Goal: Task Accomplishment & Management: Use online tool/utility

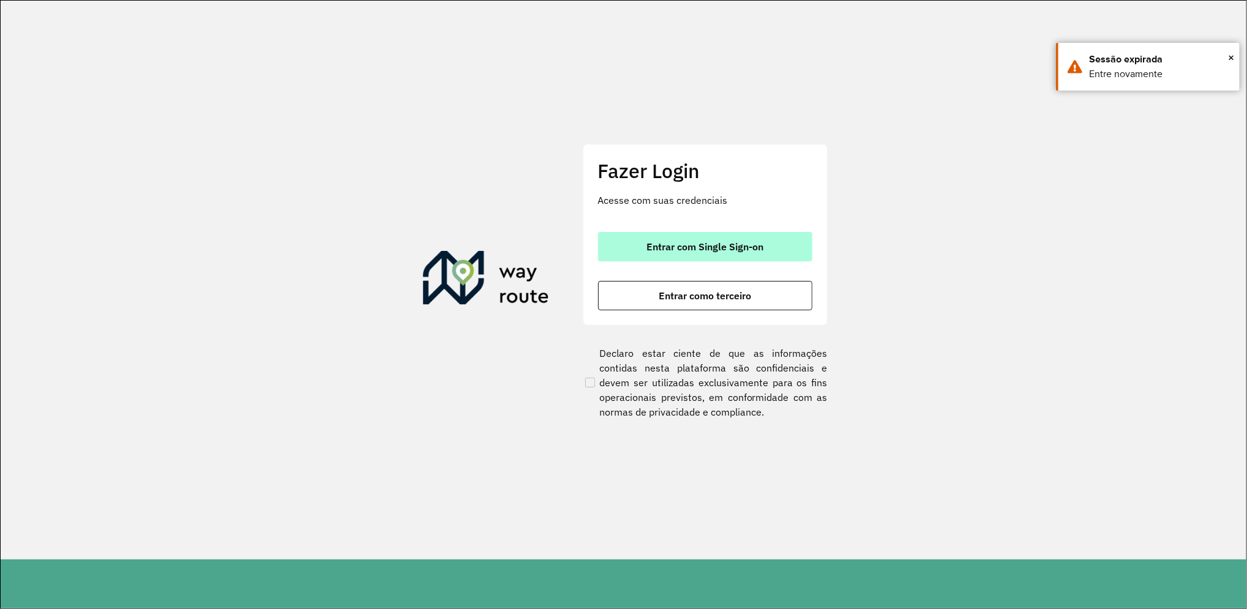
click at [724, 242] on span "Entrar com Single Sign-on" at bounding box center [705, 247] width 117 height 10
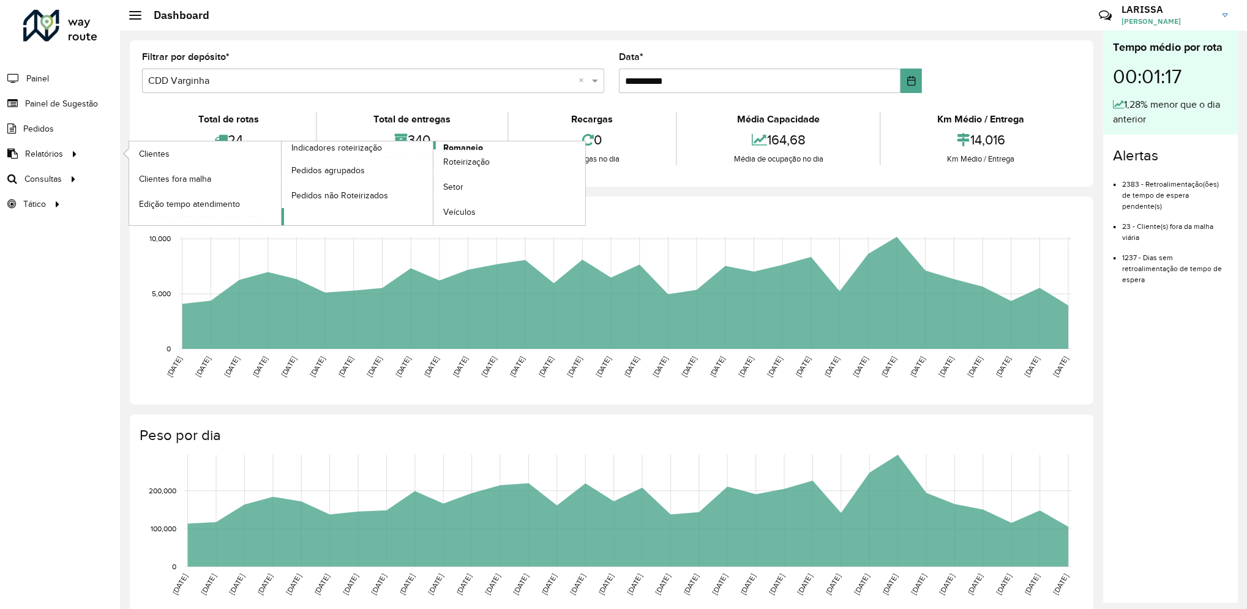
click at [456, 147] on span "Romaneio" at bounding box center [463, 147] width 40 height 13
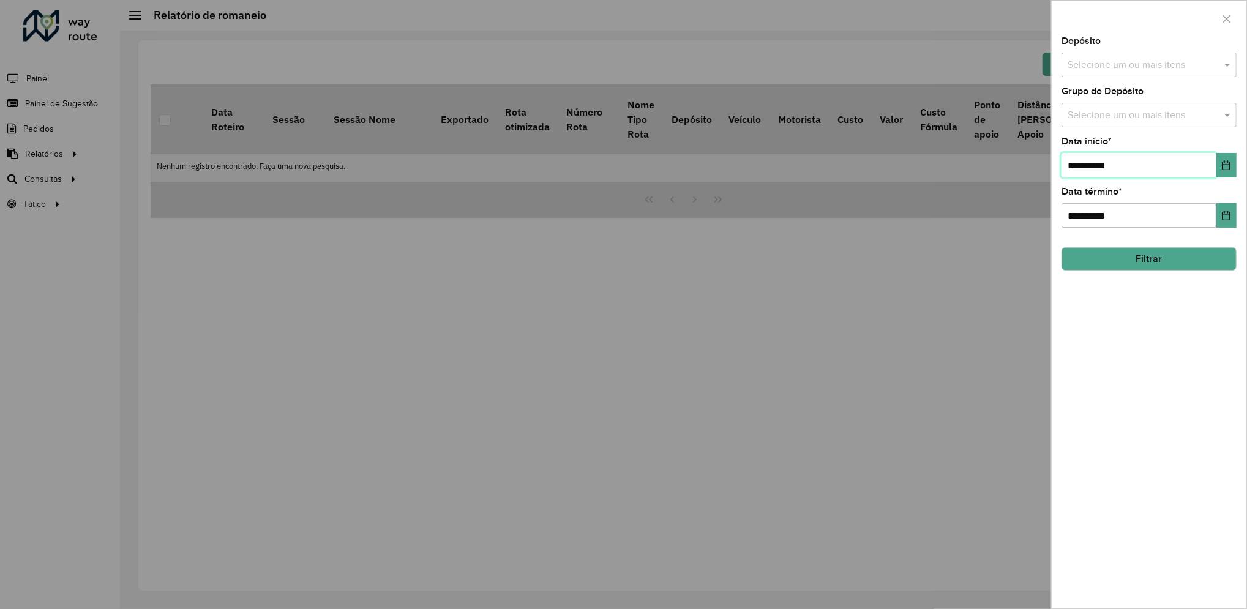
click at [1077, 164] on input "**********" at bounding box center [1139, 165] width 155 height 24
type input "**********"
click at [1082, 216] on input "**********" at bounding box center [1139, 215] width 155 height 24
type input "**********"
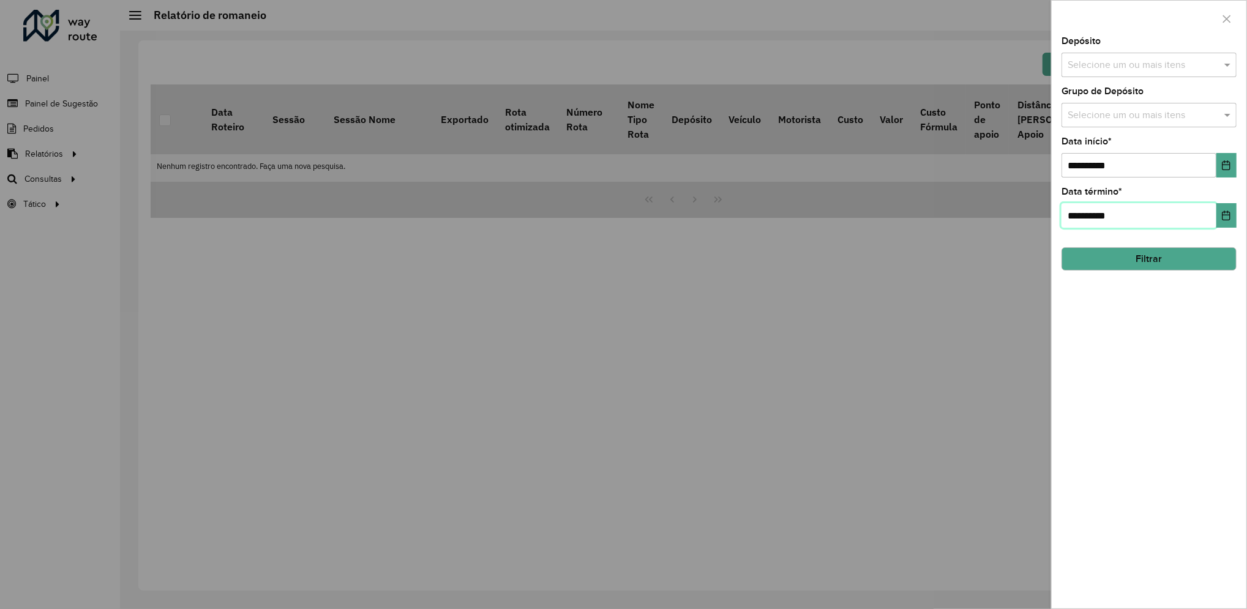
type input "**********"
click at [1101, 59] on input "text" at bounding box center [1143, 65] width 157 height 15
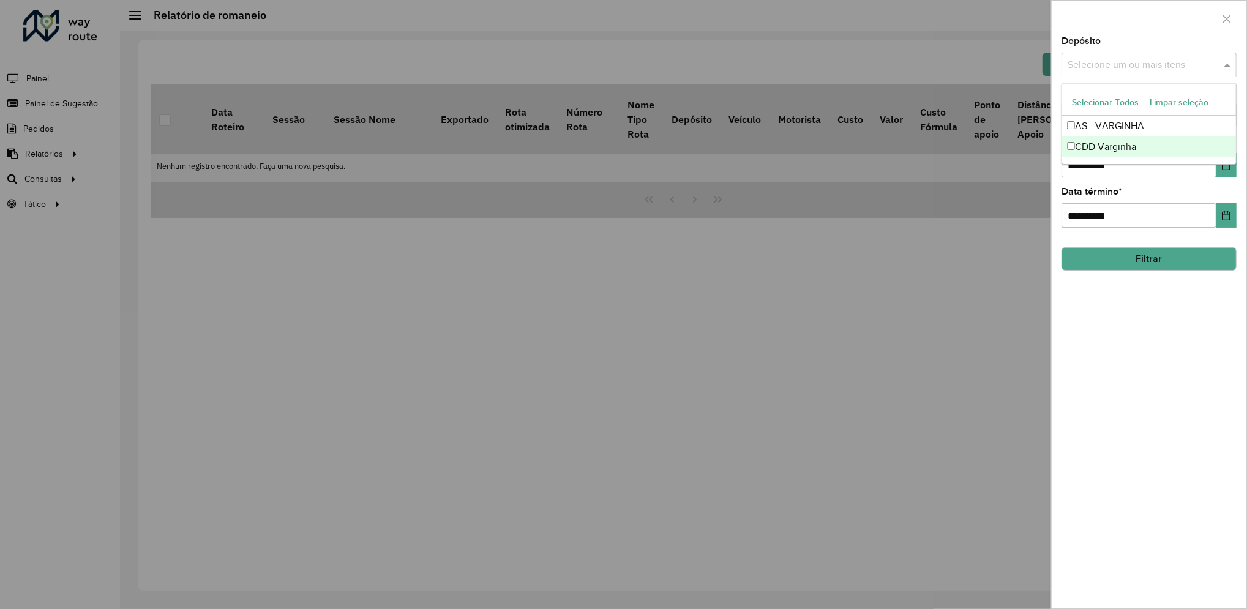
click at [1097, 143] on div "CDD Varginha" at bounding box center [1150, 147] width 174 height 21
click at [1151, 250] on button "Filtrar" at bounding box center [1149, 258] width 175 height 23
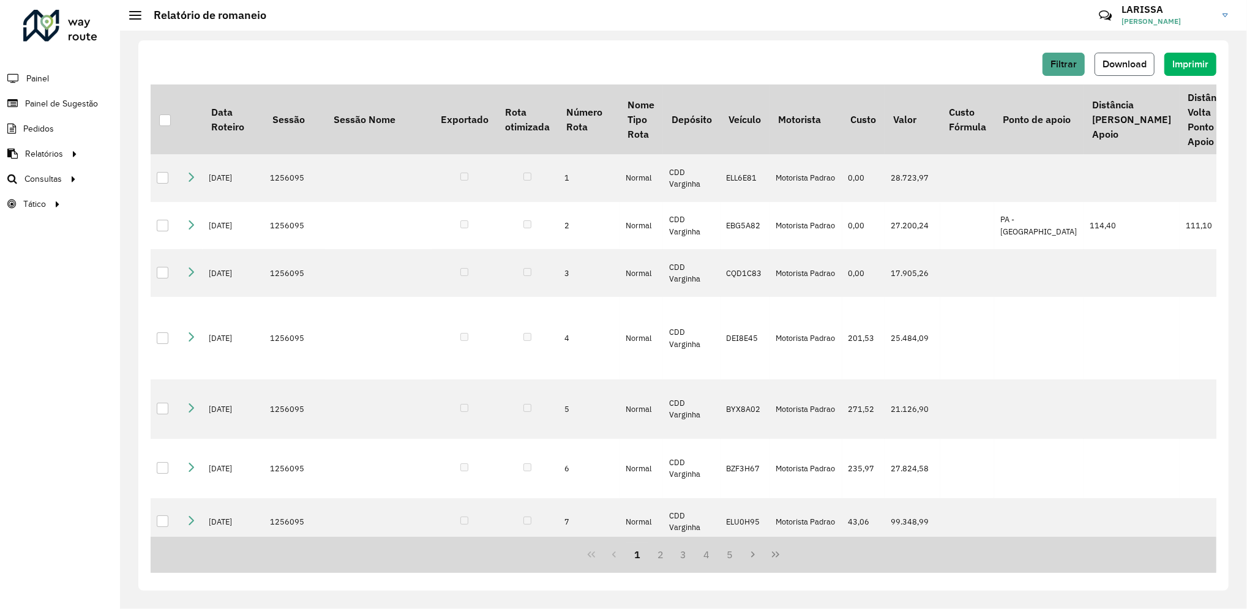
click at [1124, 72] on button "Download" at bounding box center [1125, 64] width 60 height 23
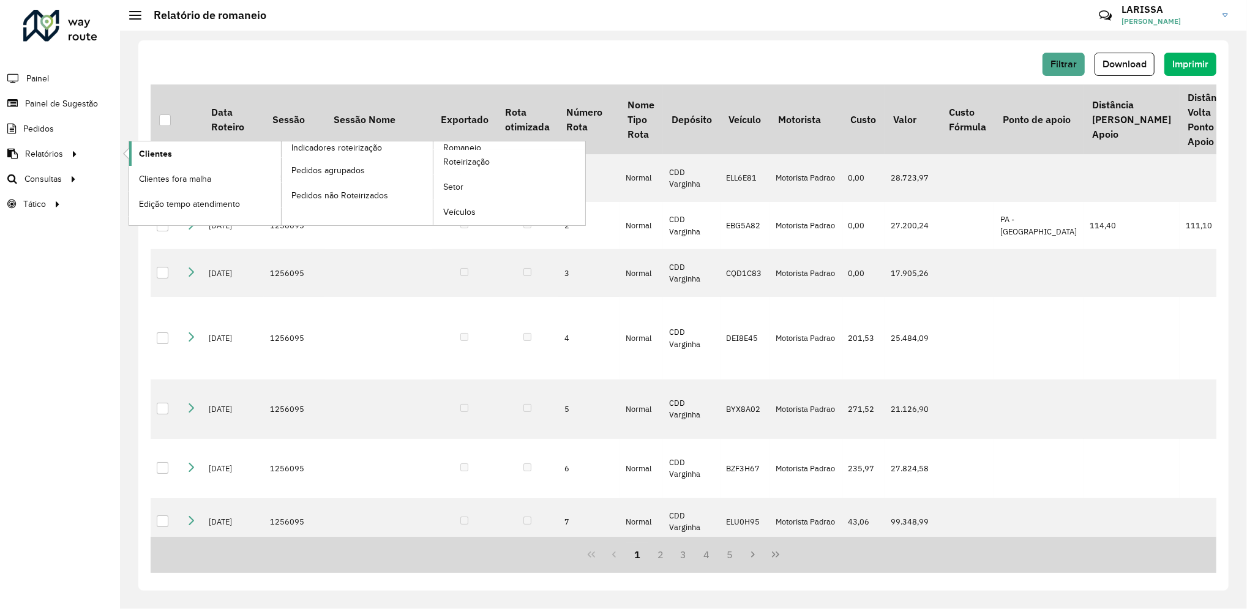
click at [145, 152] on span "Clientes" at bounding box center [155, 154] width 33 height 13
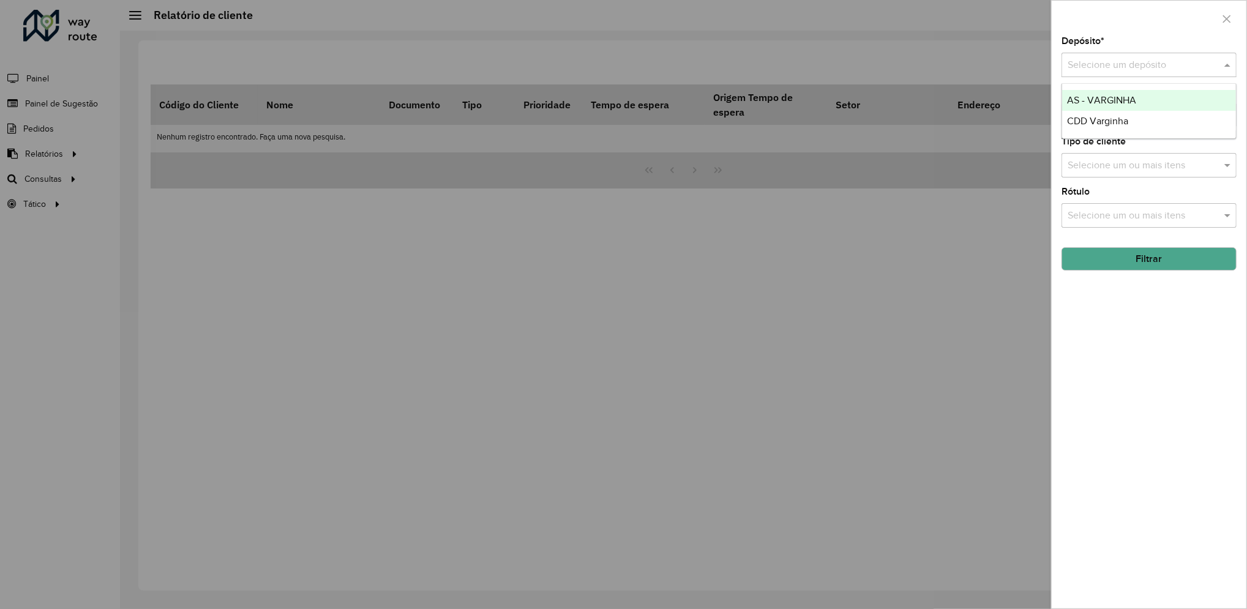
click at [1169, 66] on input "text" at bounding box center [1137, 65] width 138 height 15
click at [1131, 126] on div "CDD Varginha" at bounding box center [1150, 121] width 174 height 21
click at [1164, 261] on hb-app "Aguarde... Pop-up bloqueado! Seu navegador bloqueou automáticamente a abertura …" at bounding box center [623, 304] width 1247 height 609
click at [1164, 261] on button "Filtrar" at bounding box center [1149, 258] width 175 height 23
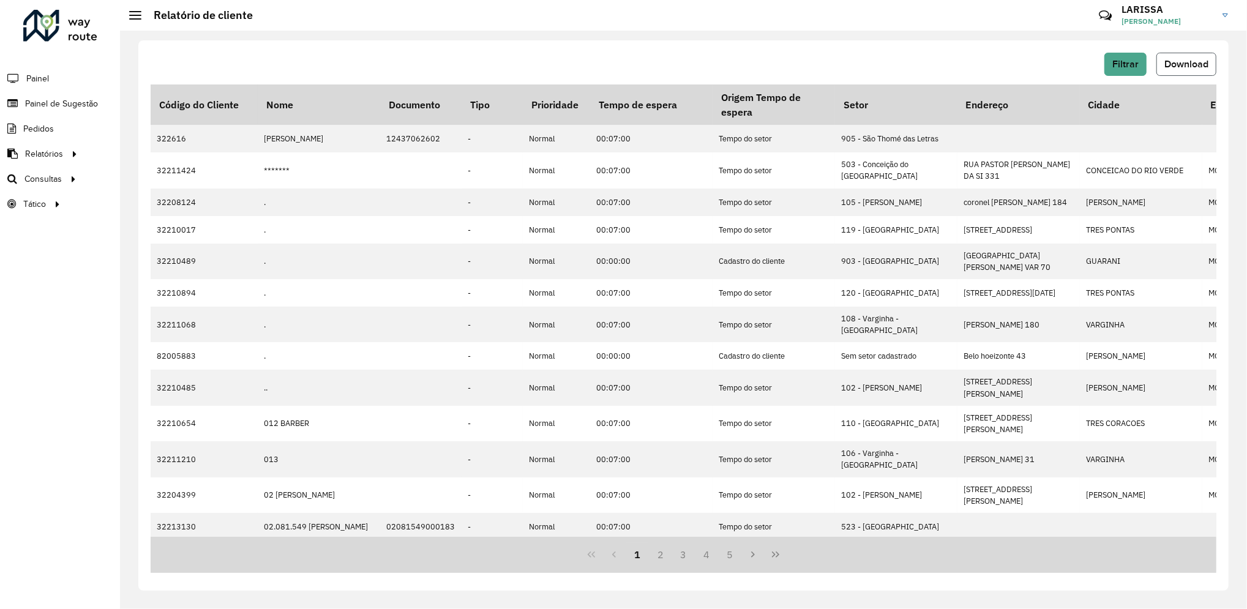
click at [1200, 70] on button "Download" at bounding box center [1187, 64] width 60 height 23
click at [175, 186] on link "Roteirização" at bounding box center [204, 179] width 150 height 24
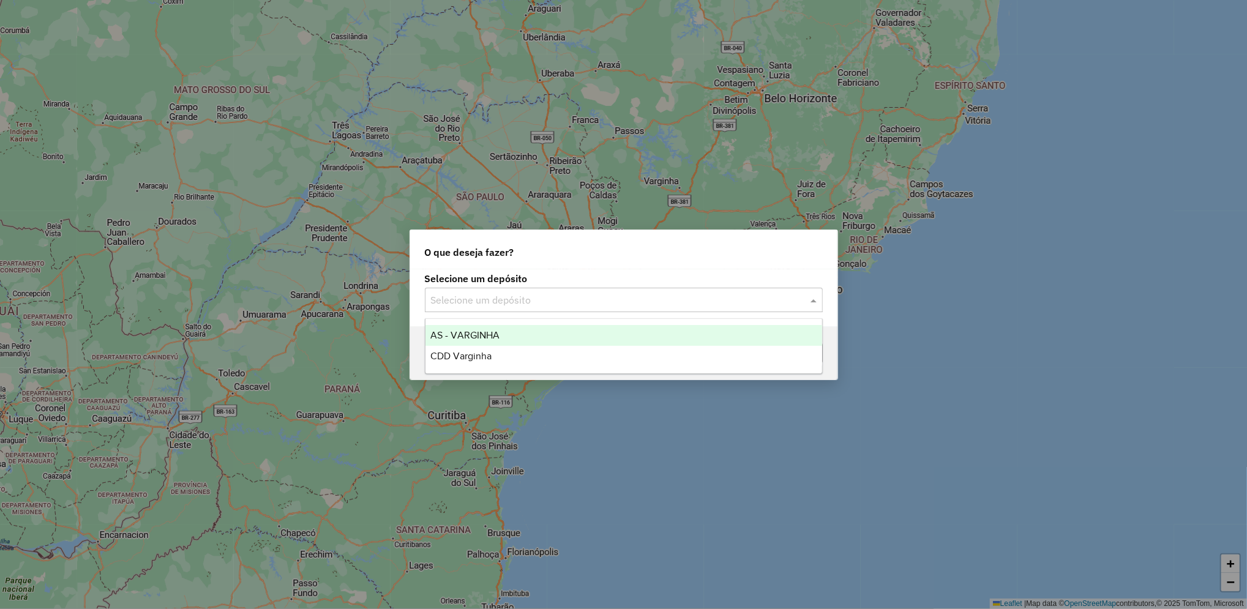
click at [653, 296] on input "text" at bounding box center [611, 300] width 361 height 15
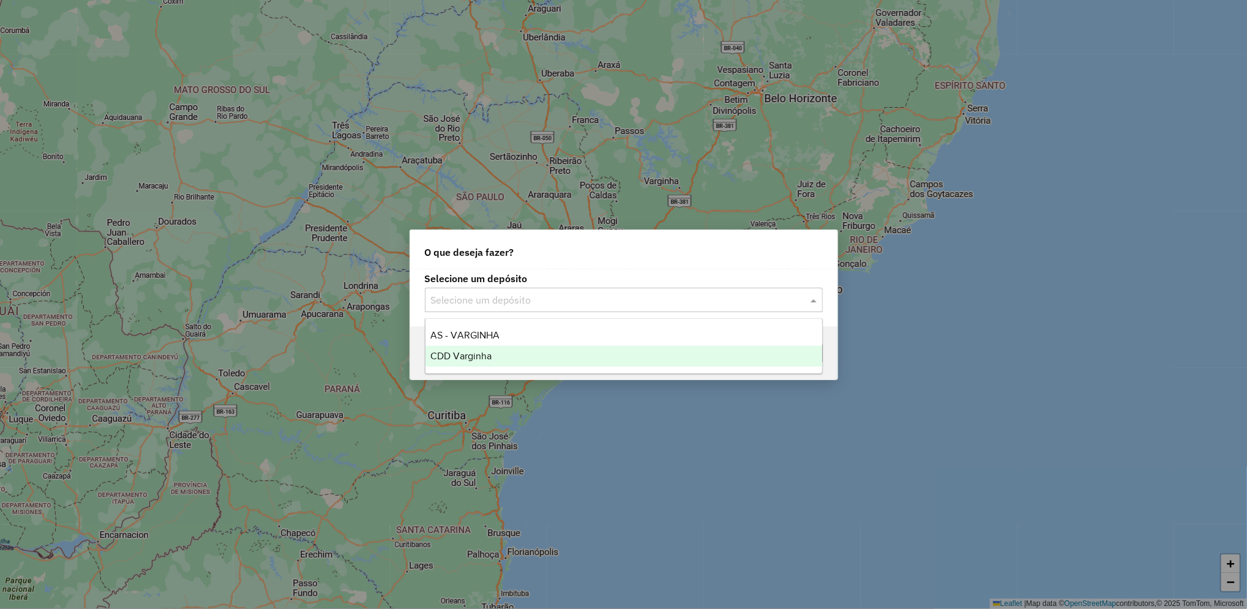
click at [511, 349] on div "CDD Varginha" at bounding box center [624, 356] width 397 height 21
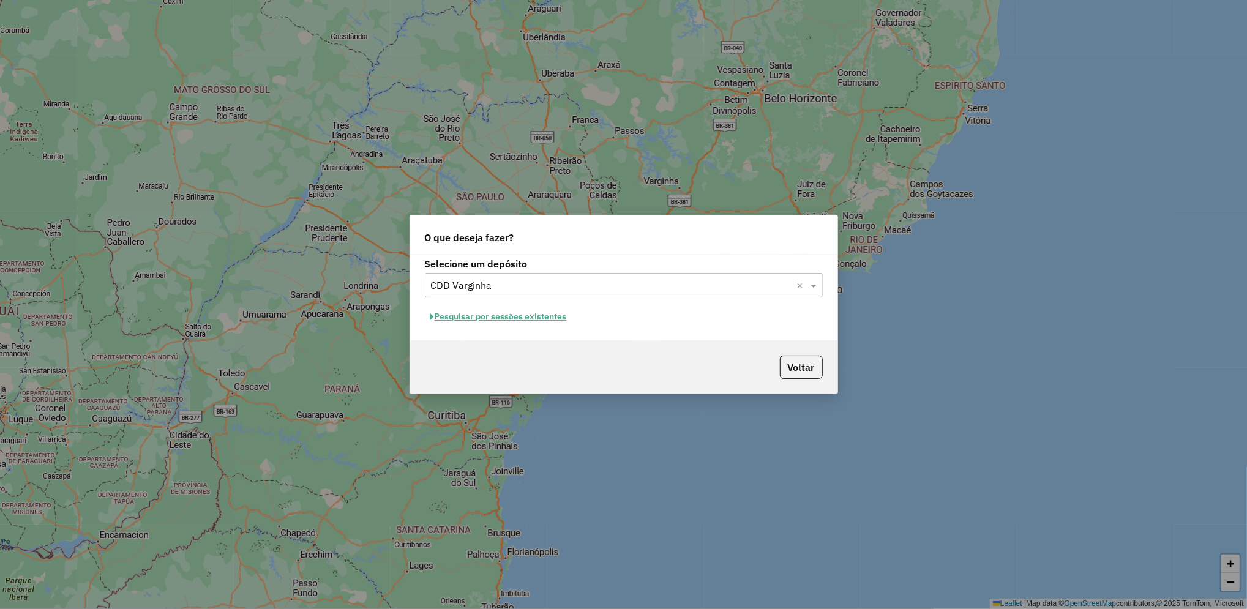
click at [544, 314] on button "Pesquisar por sessões existentes" at bounding box center [499, 316] width 148 height 19
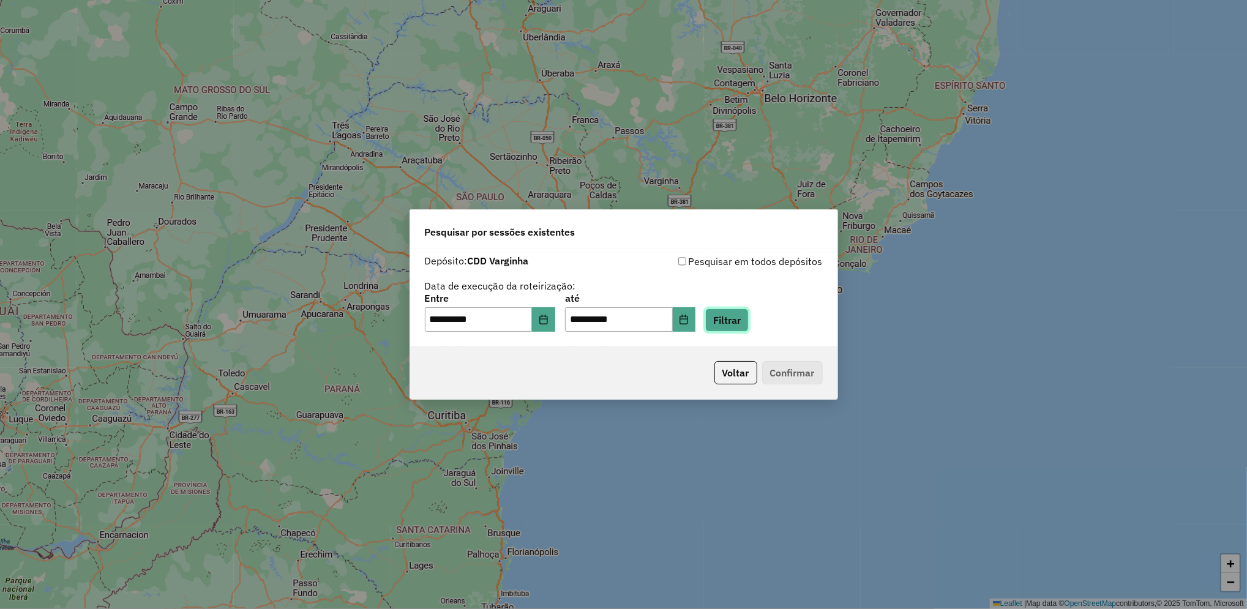
click at [743, 320] on button "Filtrar" at bounding box center [726, 320] width 43 height 23
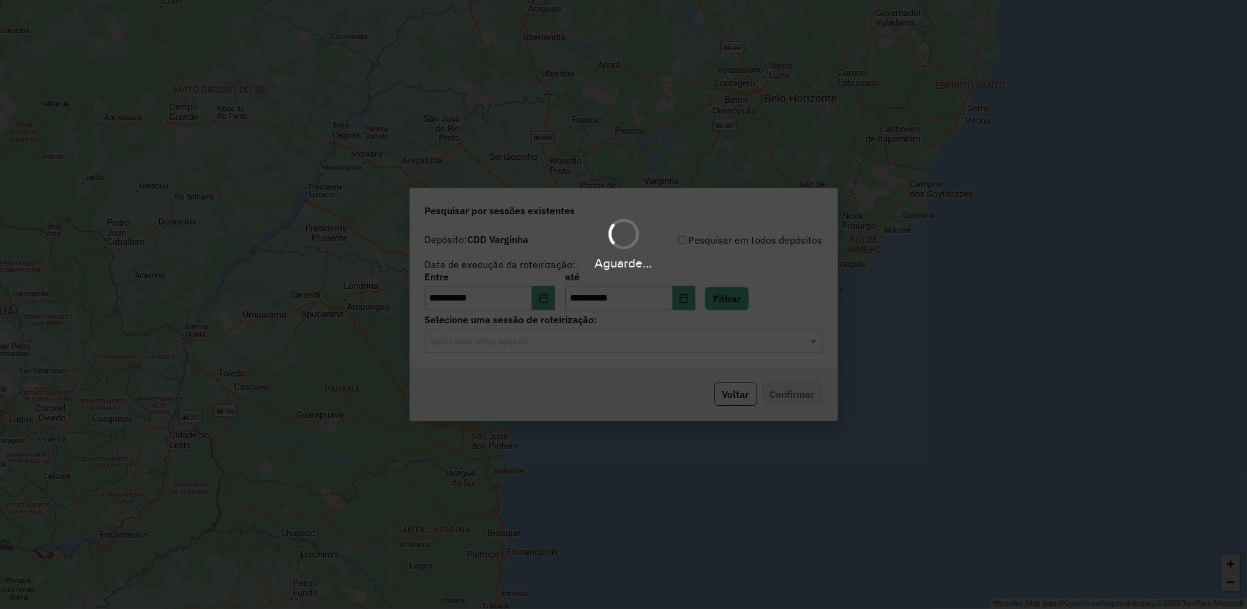
click at [604, 348] on hb-app "**********" at bounding box center [623, 304] width 1247 height 609
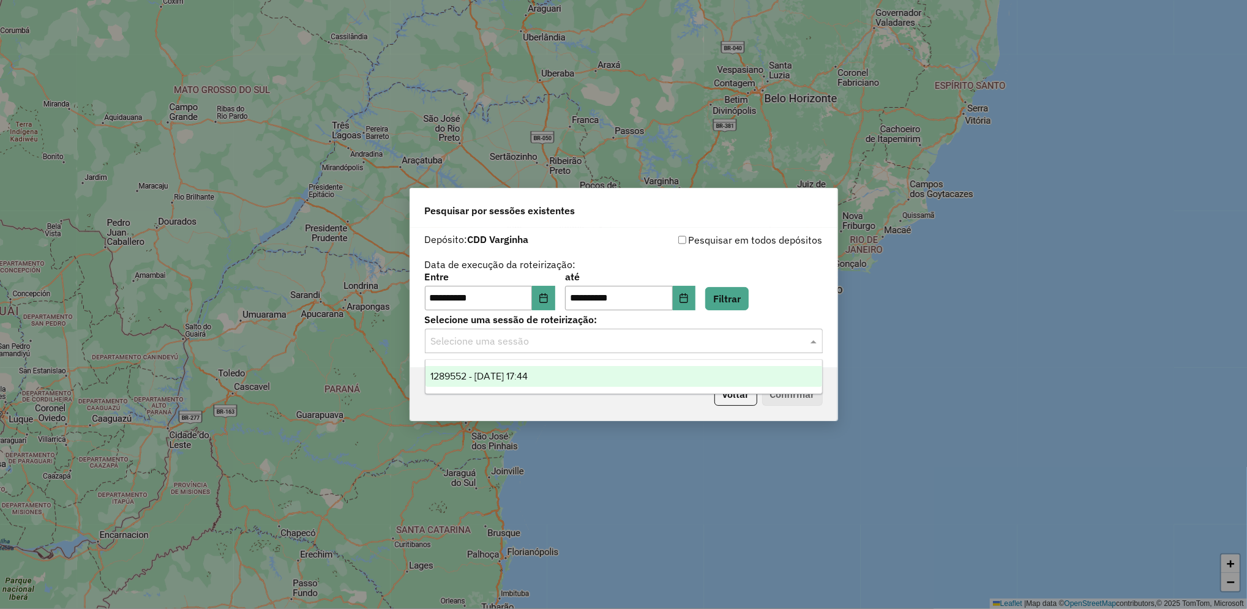
click at [598, 346] on input "text" at bounding box center [611, 341] width 361 height 15
click at [528, 372] on span "1289552 - 07/10/2025 17:44" at bounding box center [479, 376] width 97 height 10
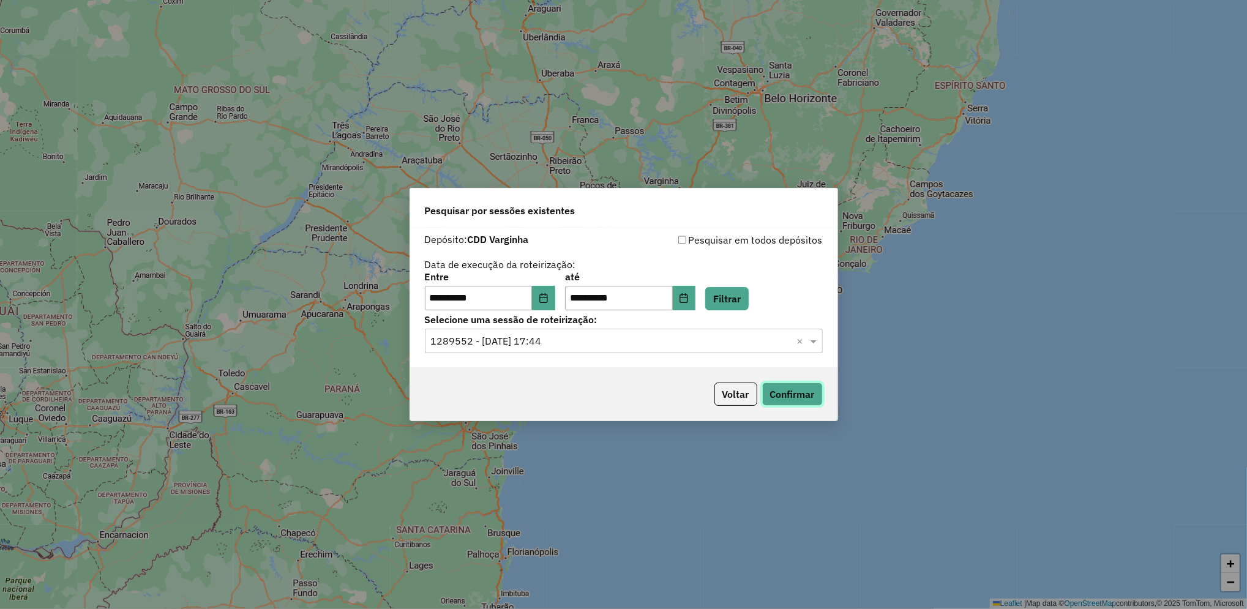
click at [775, 403] on button "Confirmar" at bounding box center [792, 394] width 61 height 23
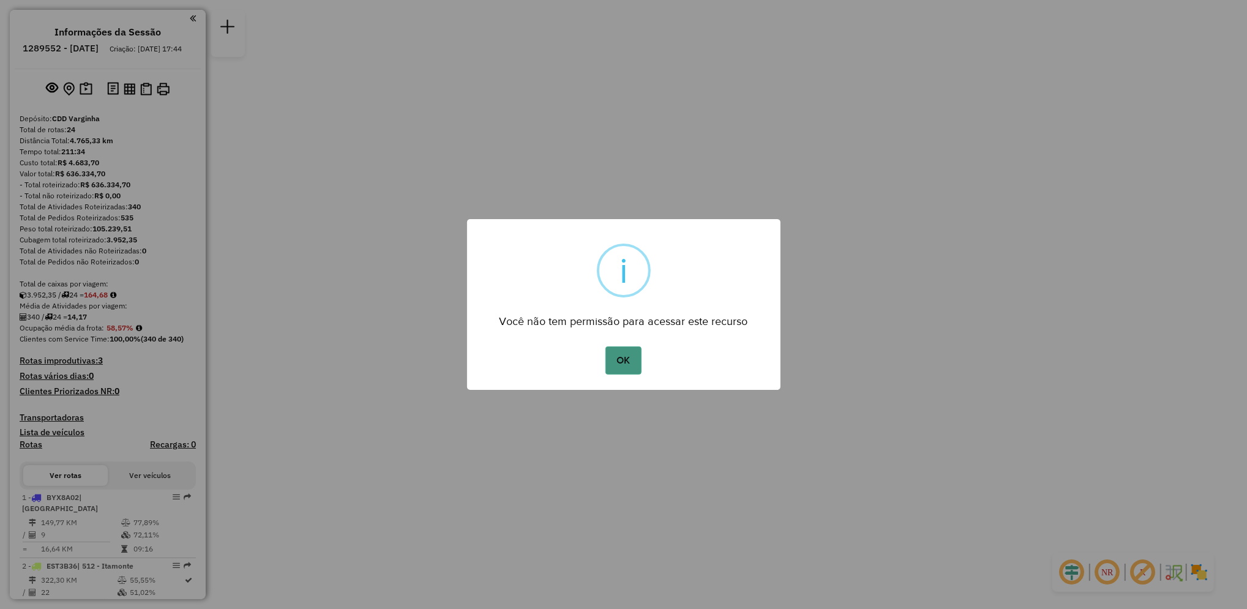
click at [630, 356] on button "OK" at bounding box center [624, 361] width 36 height 28
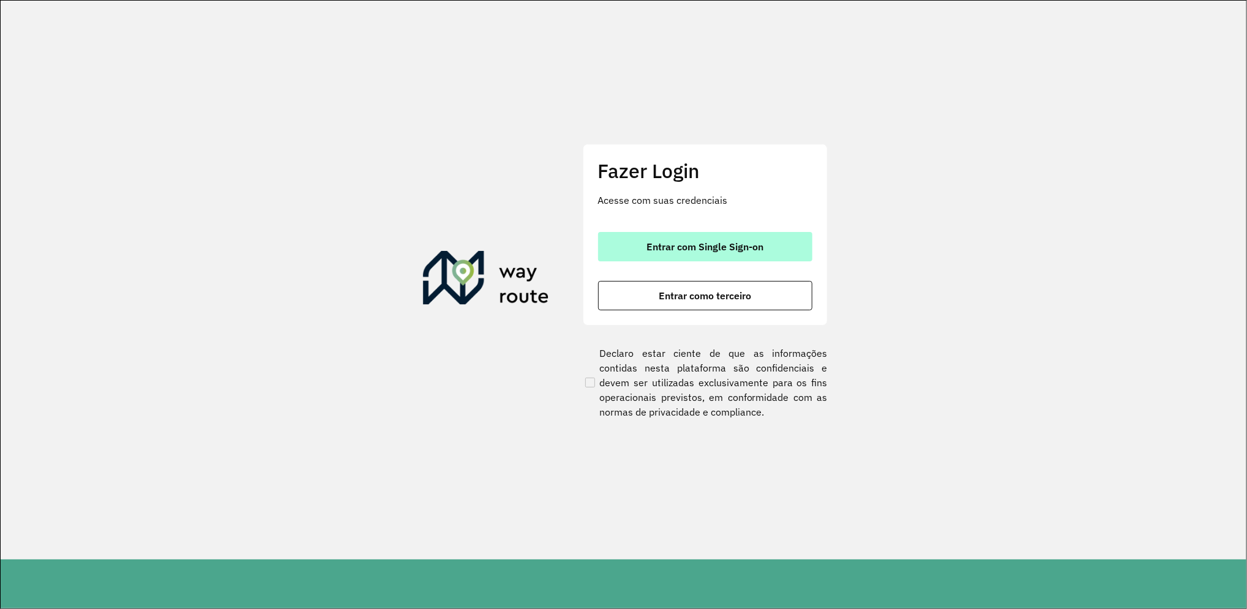
click at [752, 248] on span "Entrar com Single Sign-on" at bounding box center [705, 247] width 117 height 10
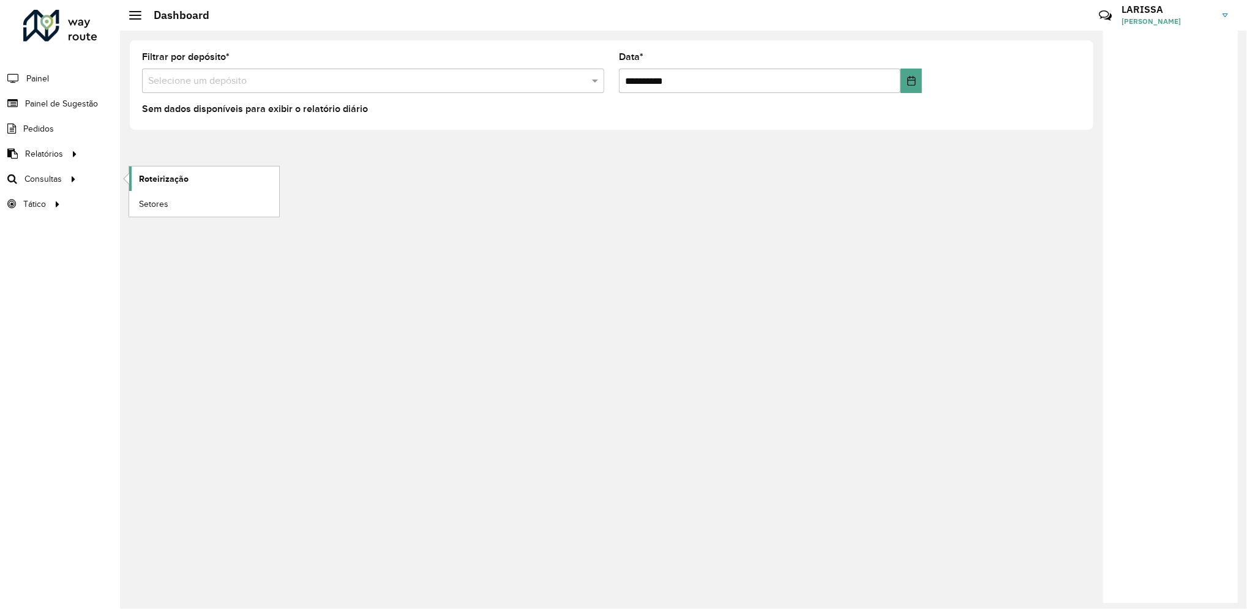
click at [155, 186] on link "Roteirização" at bounding box center [204, 179] width 150 height 24
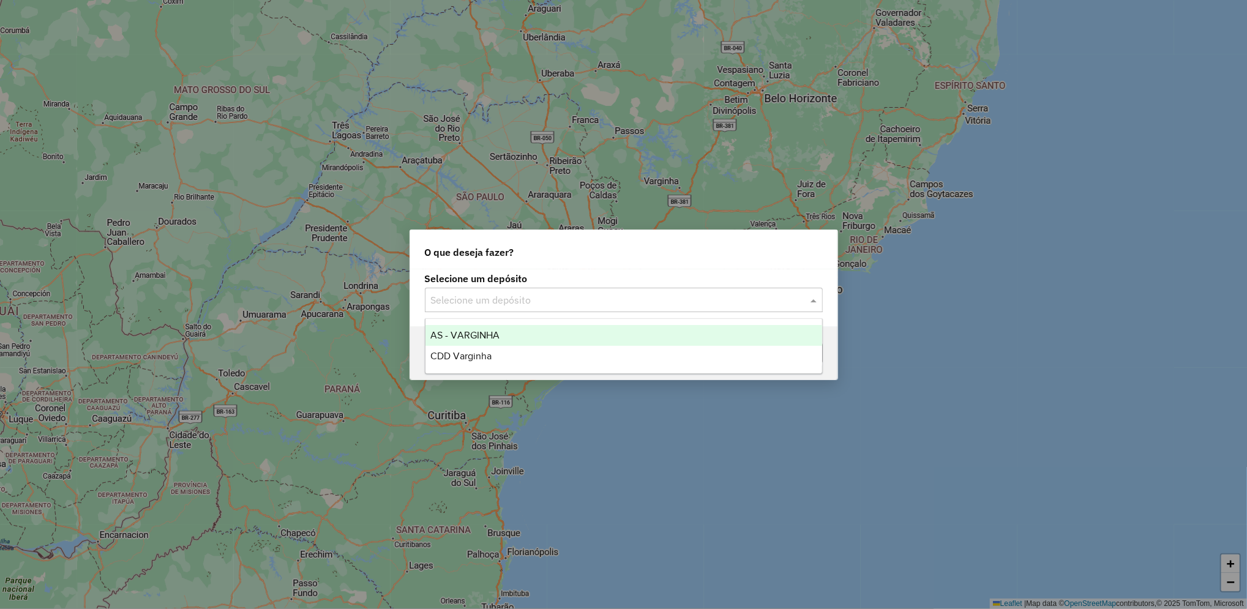
click at [573, 306] on input "text" at bounding box center [611, 300] width 361 height 15
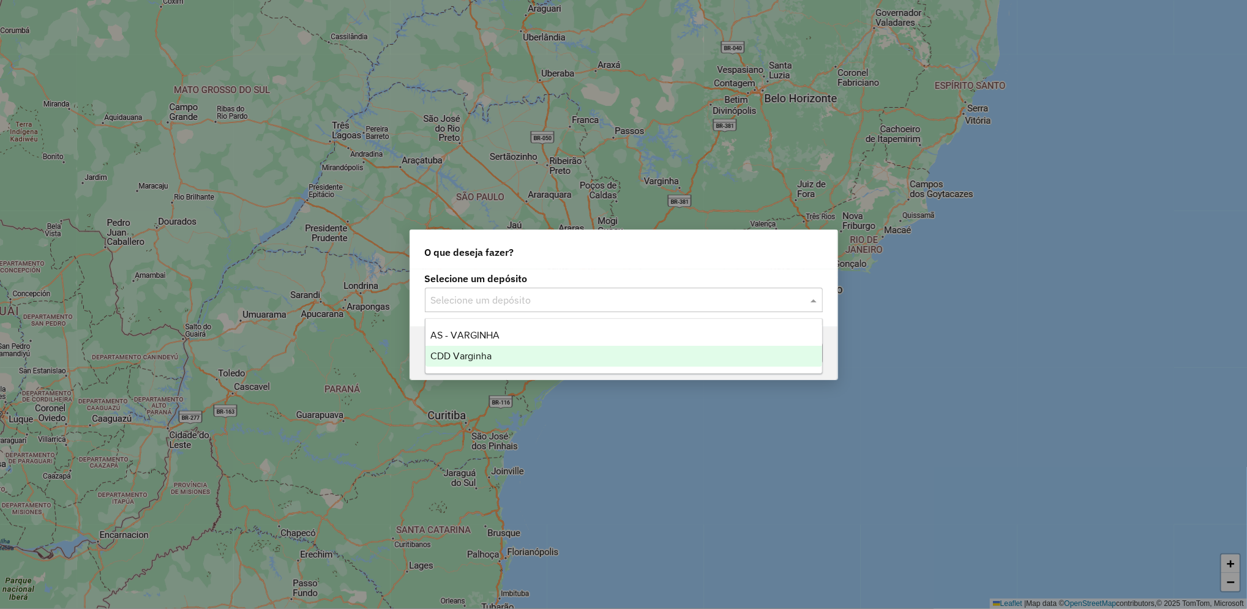
click at [513, 361] on div "CDD Varginha" at bounding box center [624, 356] width 397 height 21
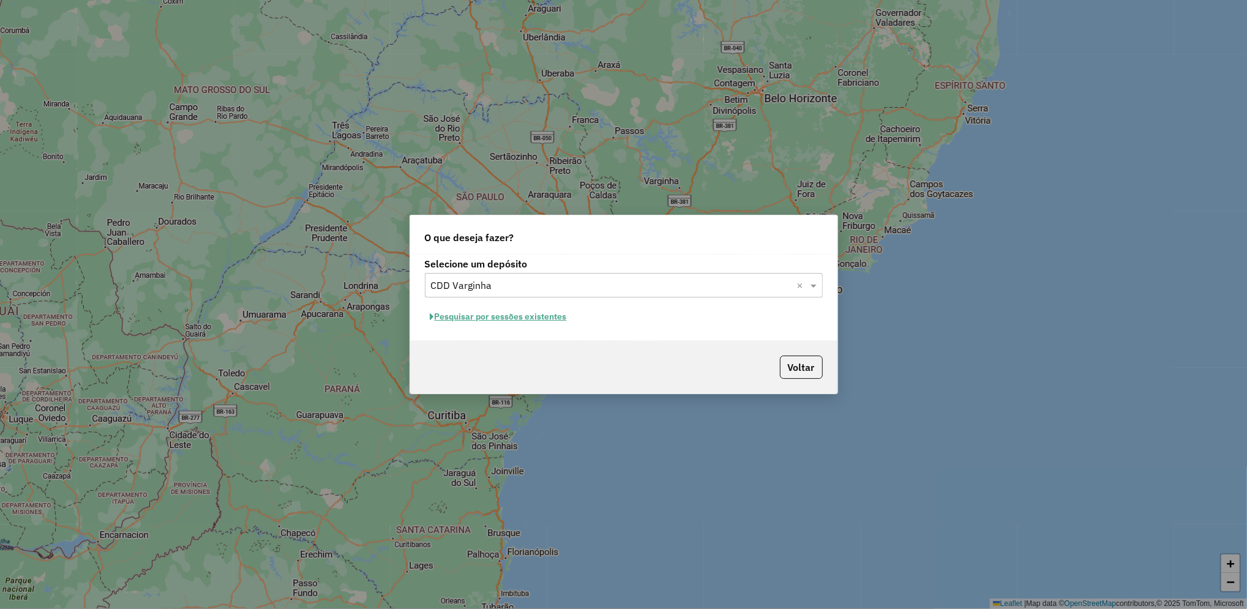
click at [554, 312] on button "Pesquisar por sessões existentes" at bounding box center [499, 316] width 148 height 19
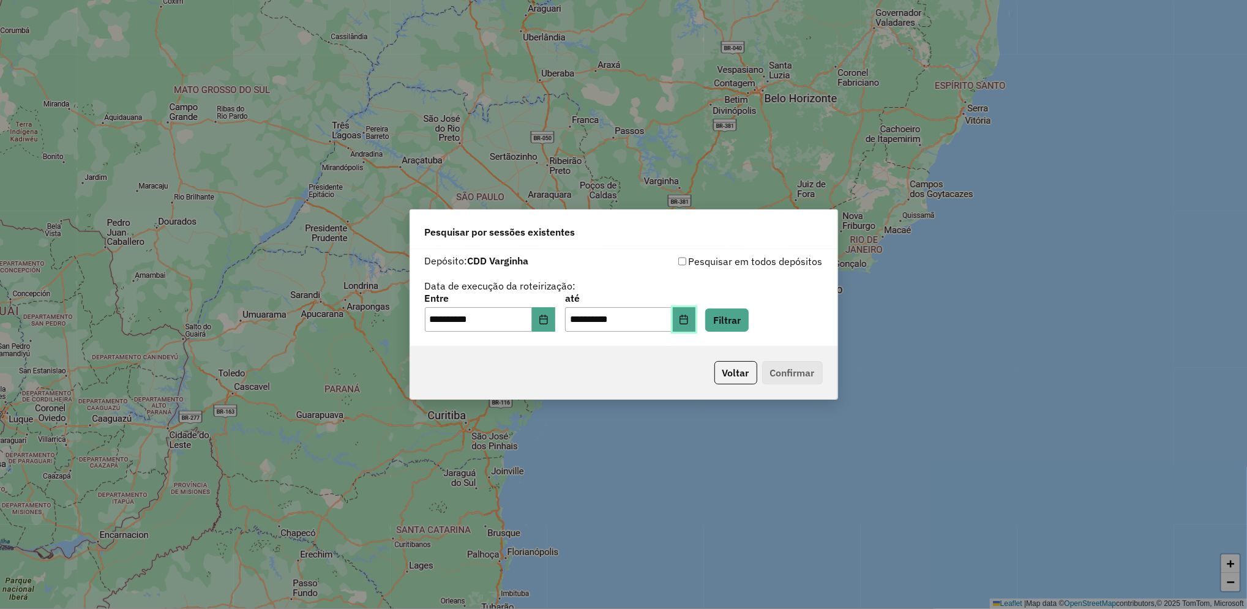
click at [696, 327] on button "Choose Date" at bounding box center [684, 319] width 23 height 24
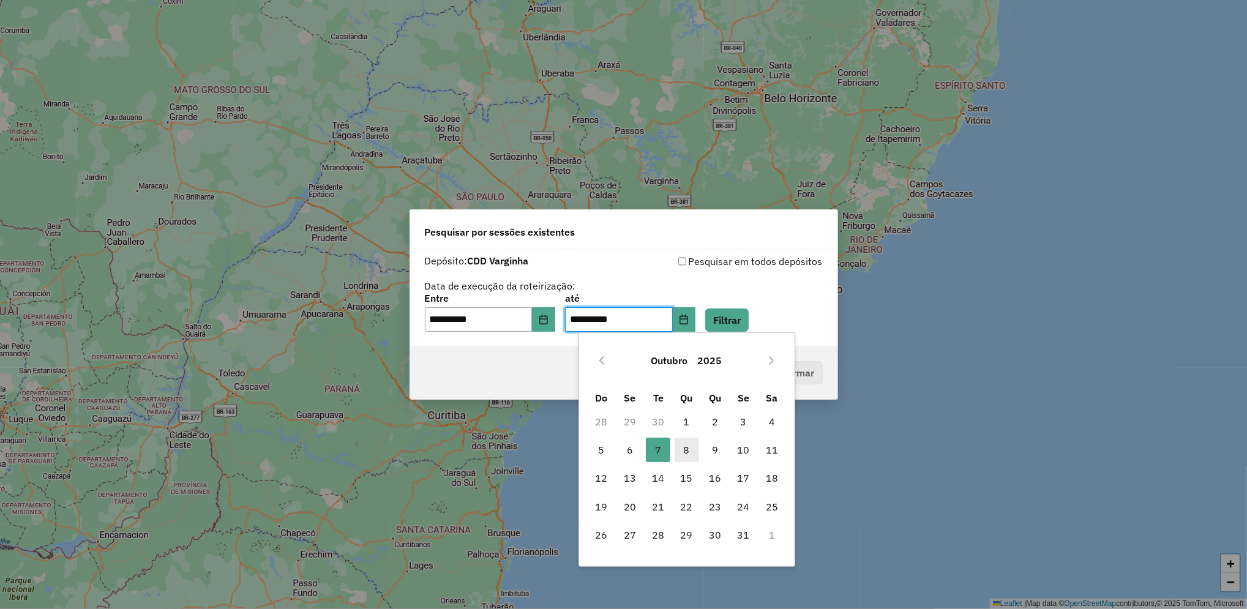
click at [684, 449] on span "8" at bounding box center [687, 450] width 24 height 24
type input "**********"
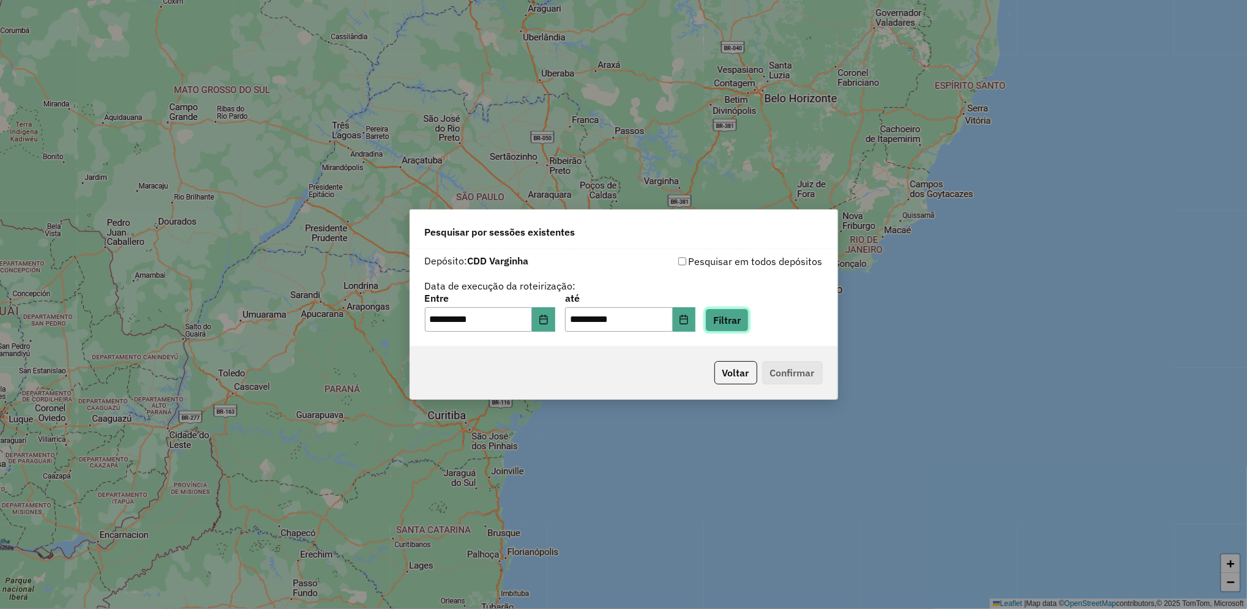
click at [747, 318] on button "Filtrar" at bounding box center [726, 320] width 43 height 23
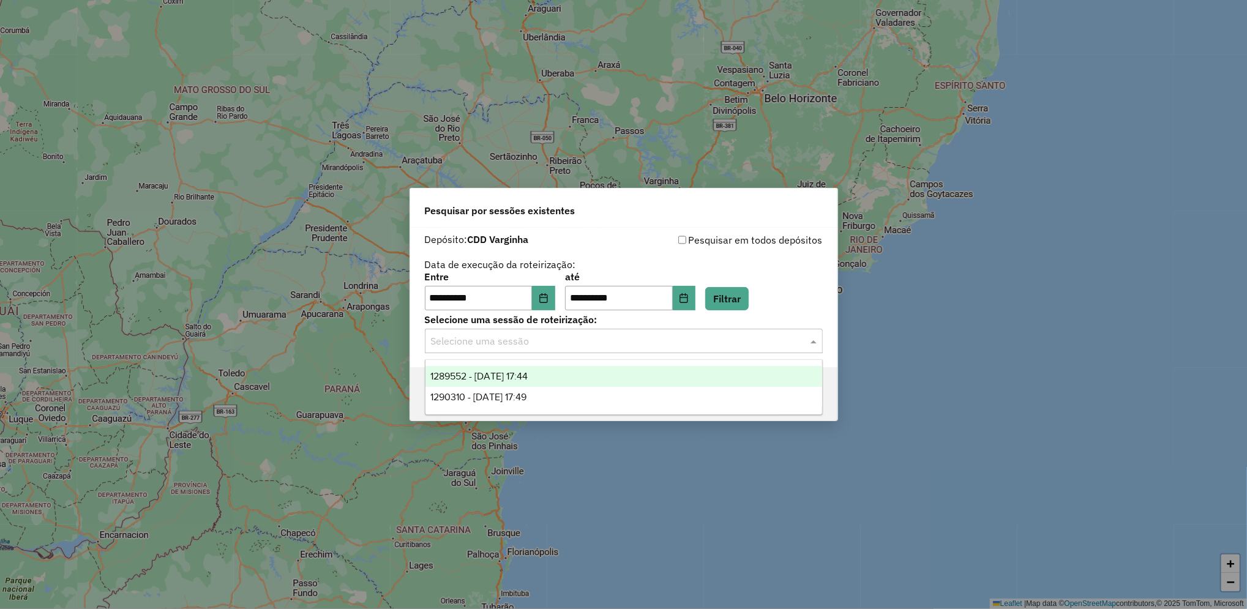
click at [571, 351] on div "Selecione uma sessão" at bounding box center [624, 341] width 398 height 24
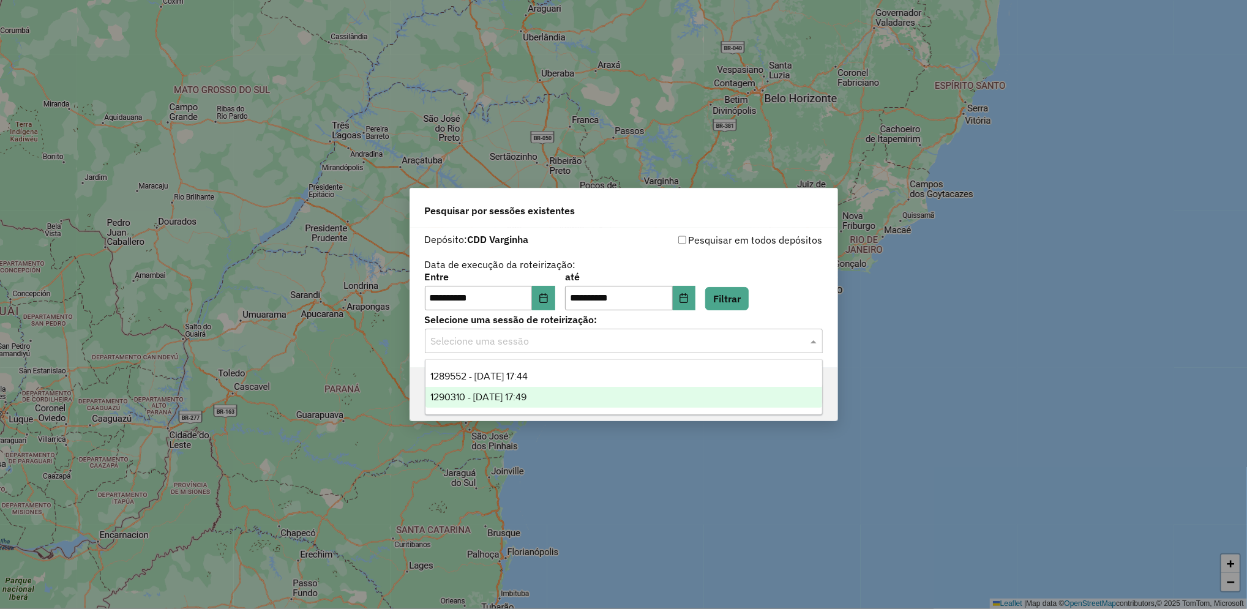
click at [551, 395] on div "1290310 - 08/10/2025 17:49" at bounding box center [624, 397] width 397 height 21
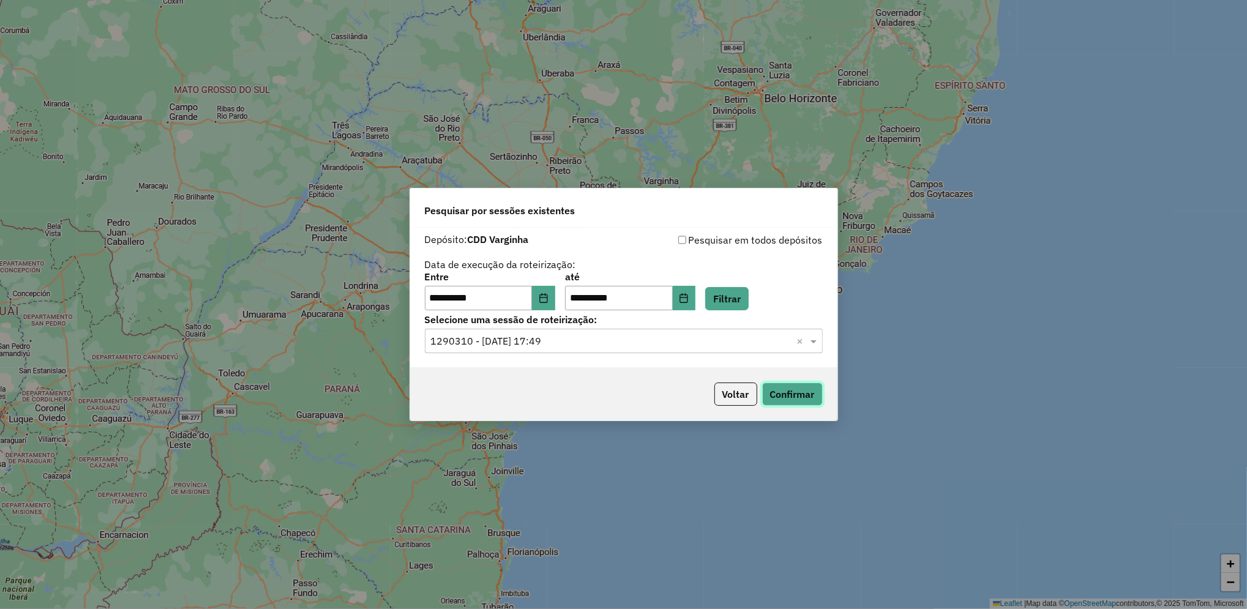
click at [798, 397] on button "Confirmar" at bounding box center [792, 394] width 61 height 23
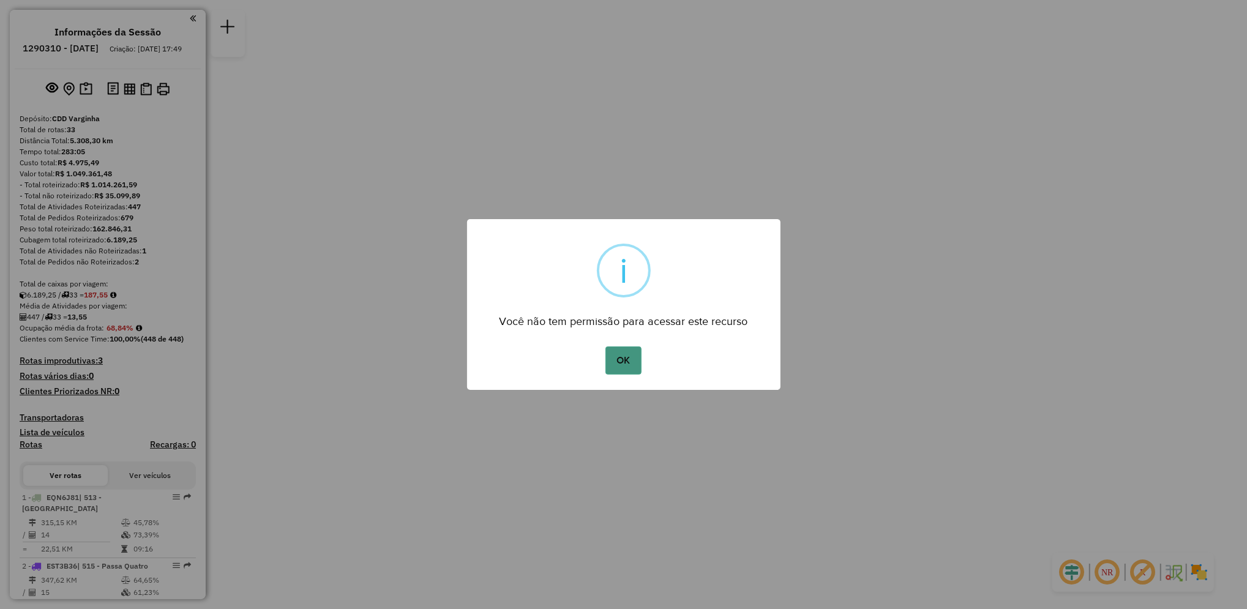
click at [623, 366] on button "OK" at bounding box center [624, 361] width 36 height 28
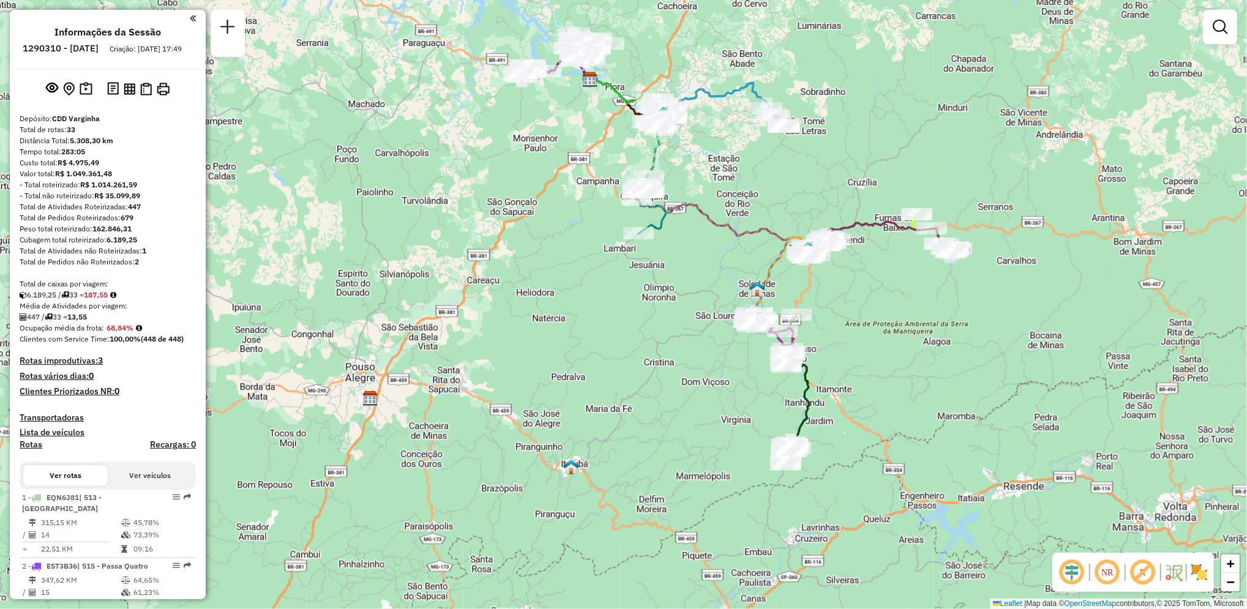
drag, startPoint x: 805, startPoint y: 426, endPoint x: 772, endPoint y: 201, distance: 227.2
click at [772, 201] on div "Janela de atendimento Grade de atendimento Capacidade Transportadoras Veículos …" at bounding box center [623, 304] width 1247 height 609
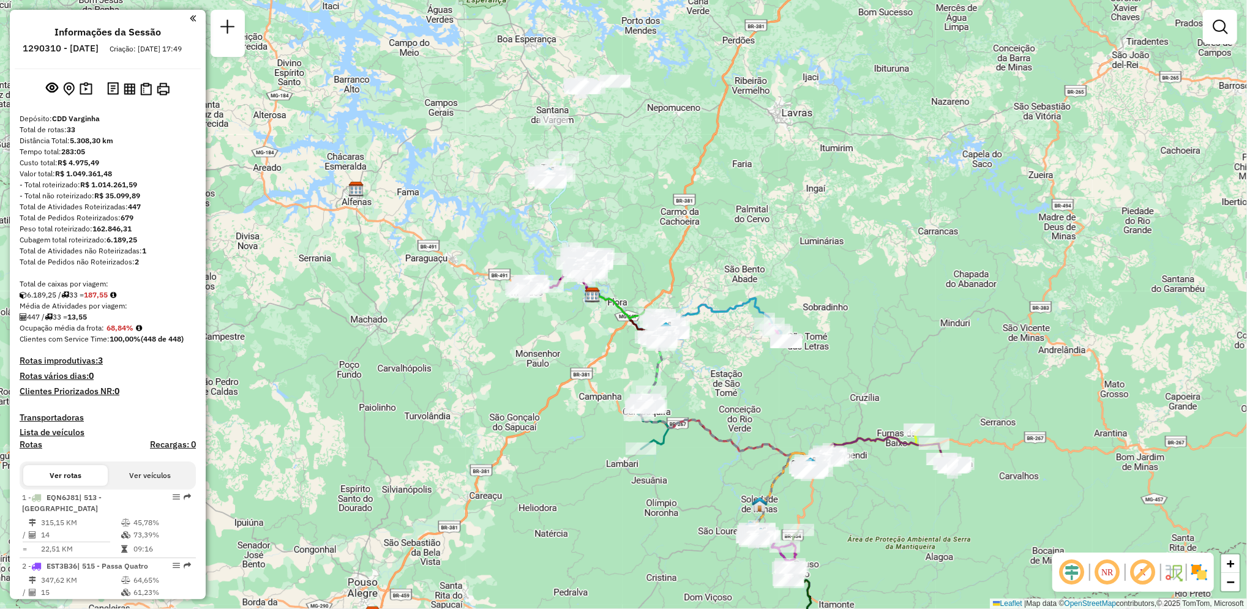
drag, startPoint x: 798, startPoint y: 170, endPoint x: 801, endPoint y: 388, distance: 217.4
click at [801, 388] on div "Janela de atendimento Grade de atendimento Capacidade Transportadoras Veículos …" at bounding box center [623, 304] width 1247 height 609
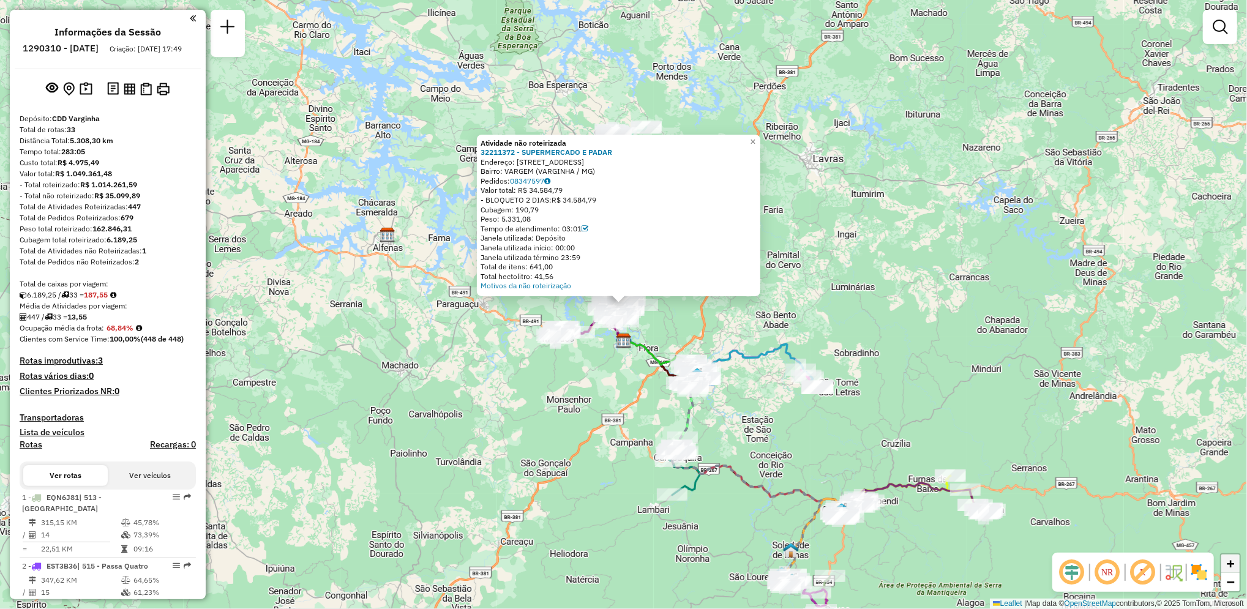
click at [1235, 562] on span "+" at bounding box center [1231, 563] width 8 height 15
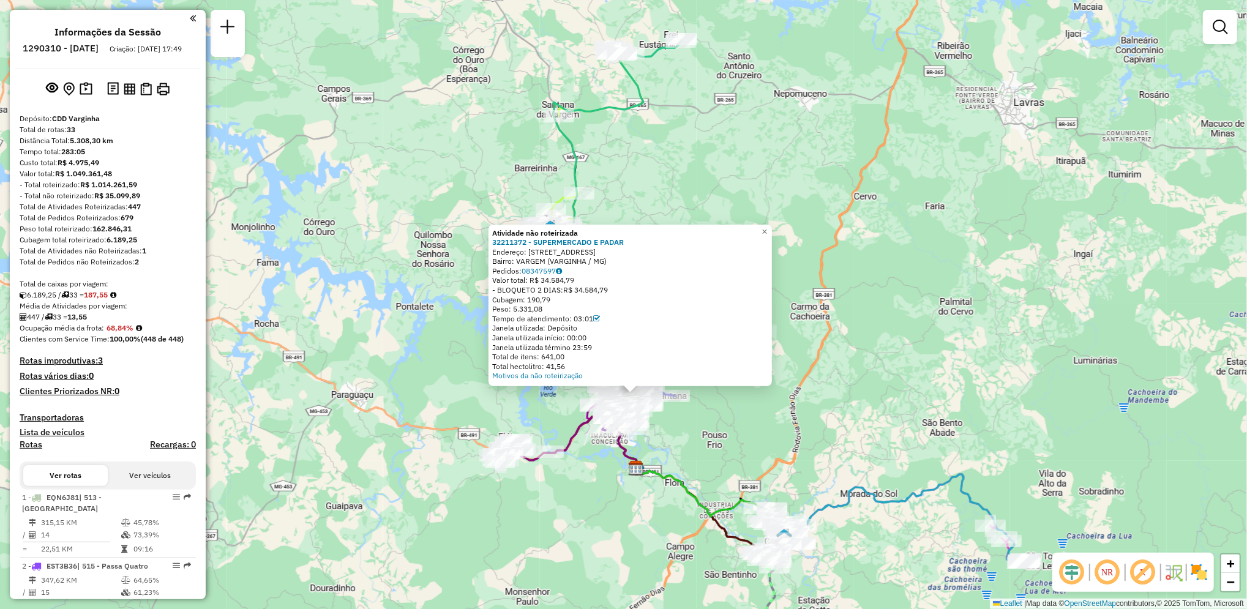
drag, startPoint x: 816, startPoint y: 410, endPoint x: 828, endPoint y: 500, distance: 91.5
click at [828, 500] on icon at bounding box center [904, 519] width 239 height 89
click at [767, 229] on span "×" at bounding box center [765, 231] width 6 height 10
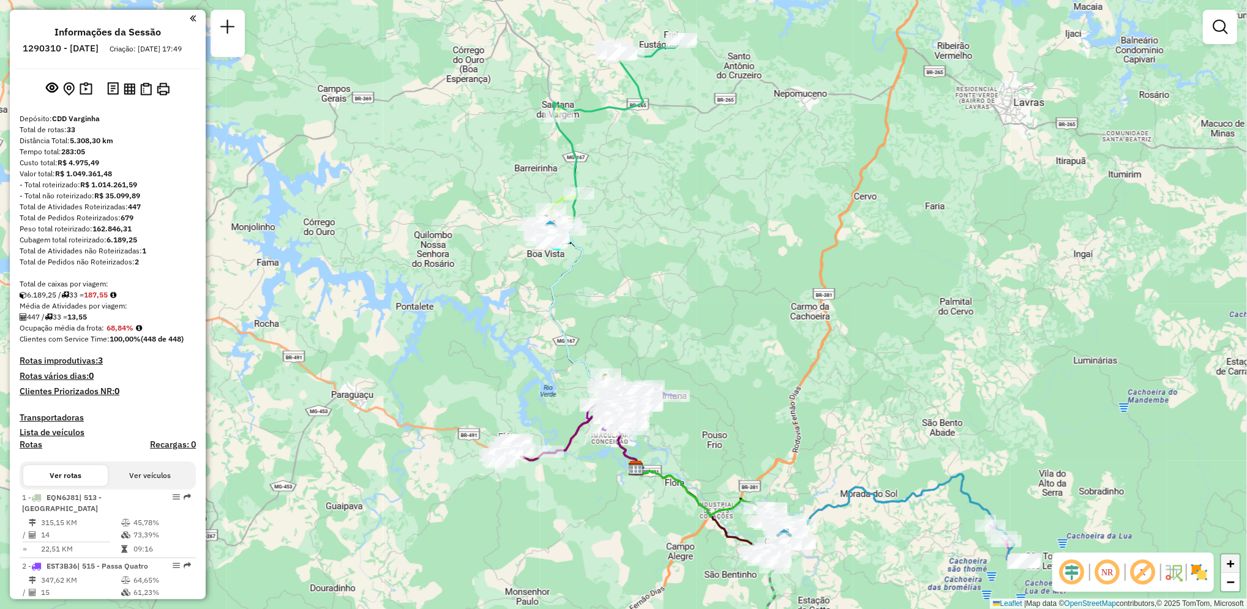
click at [1238, 570] on link "+" at bounding box center [1231, 564] width 18 height 18
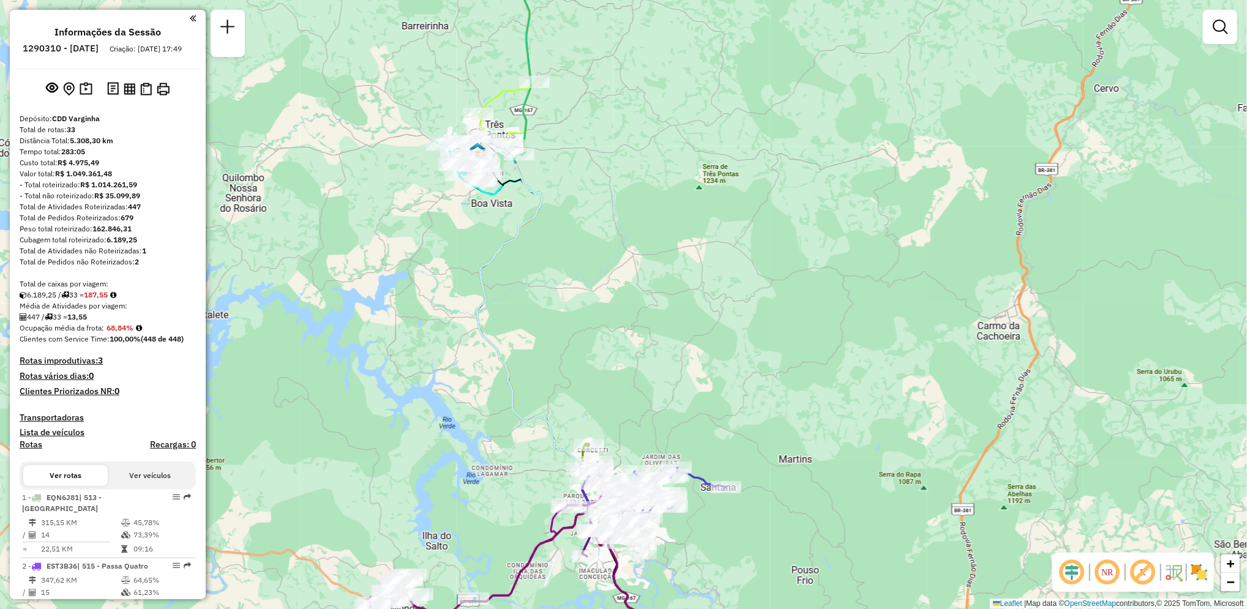
scroll to position [2423, 0]
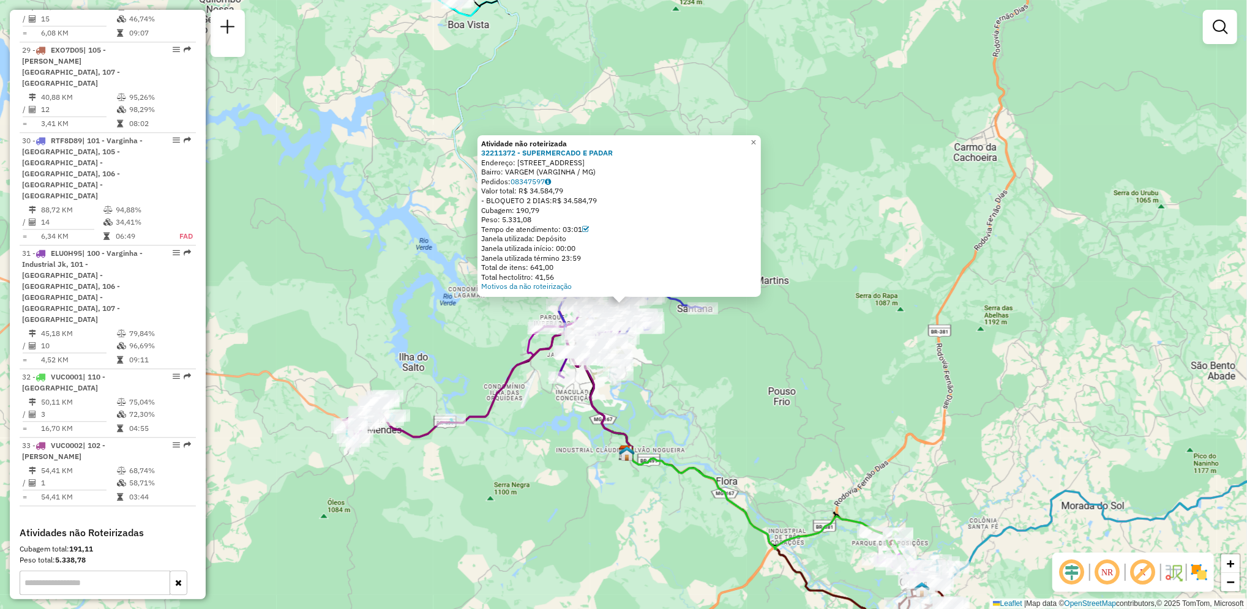
drag, startPoint x: 554, startPoint y: 203, endPoint x: 615, endPoint y: 205, distance: 60.7
click at [615, 205] on div "- BLOQUETO 2 DIAS: R$ 34.584,79" at bounding box center [619, 201] width 276 height 10
click at [549, 287] on link "Motivos da não roteirização" at bounding box center [526, 286] width 91 height 9
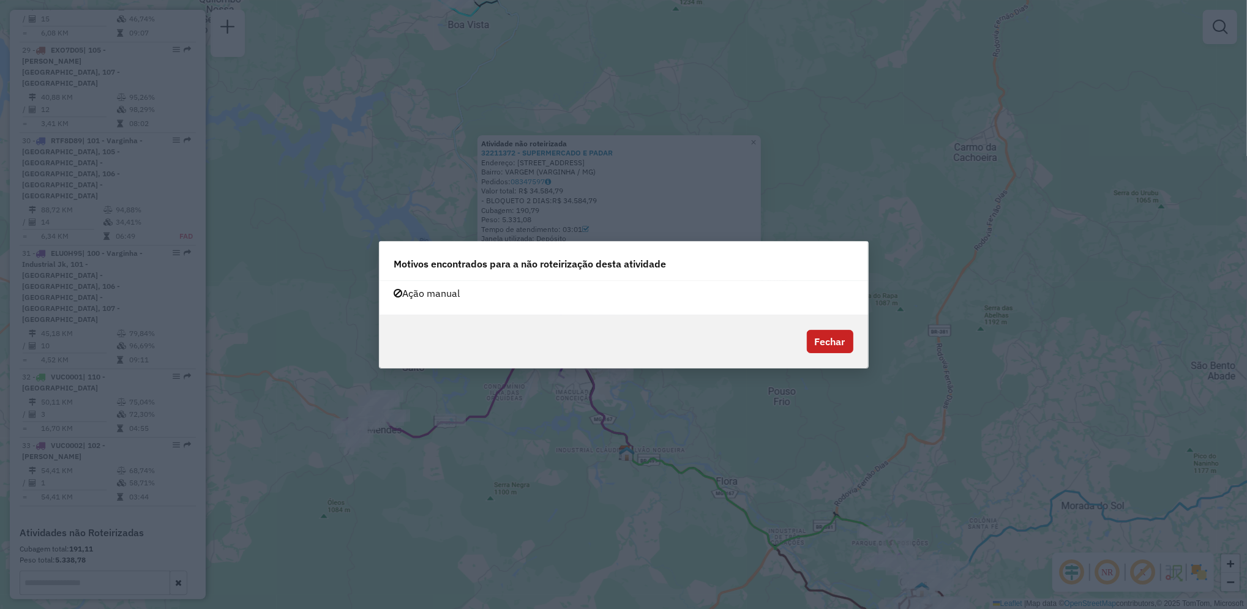
click at [781, 156] on modal-container "Motivos encontrados para a não roteirização desta atividade Ação manual Fechar" at bounding box center [623, 304] width 1247 height 609
click at [840, 331] on button "Fechar" at bounding box center [830, 341] width 47 height 23
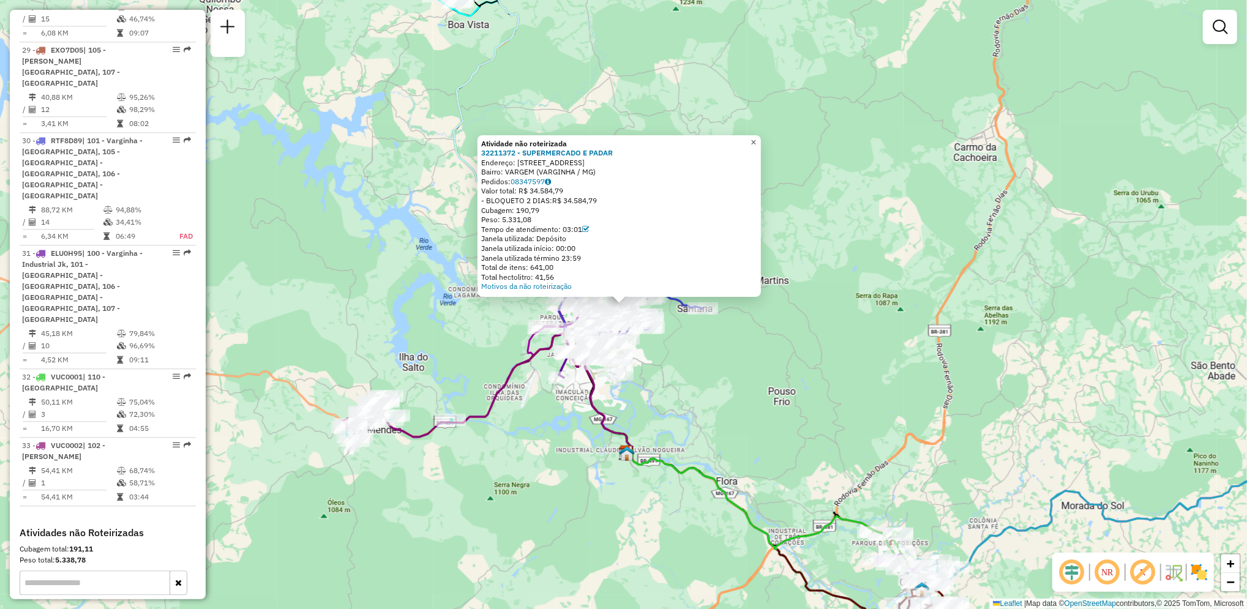
click at [756, 142] on span "×" at bounding box center [754, 142] width 6 height 10
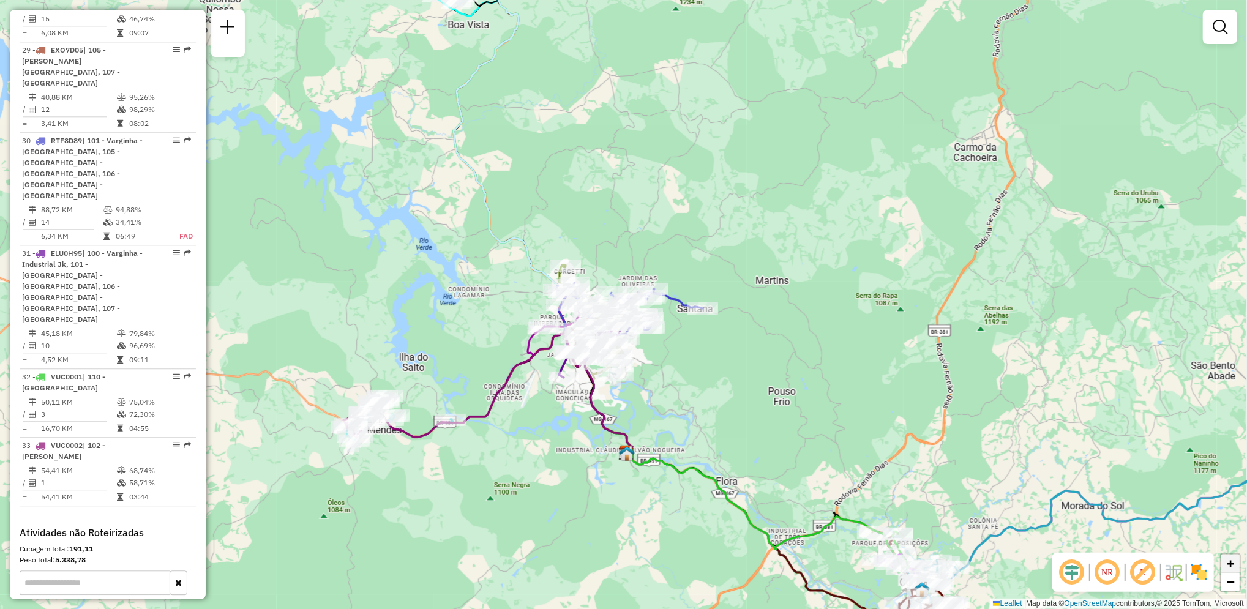
click at [1229, 561] on span "+" at bounding box center [1231, 563] width 8 height 15
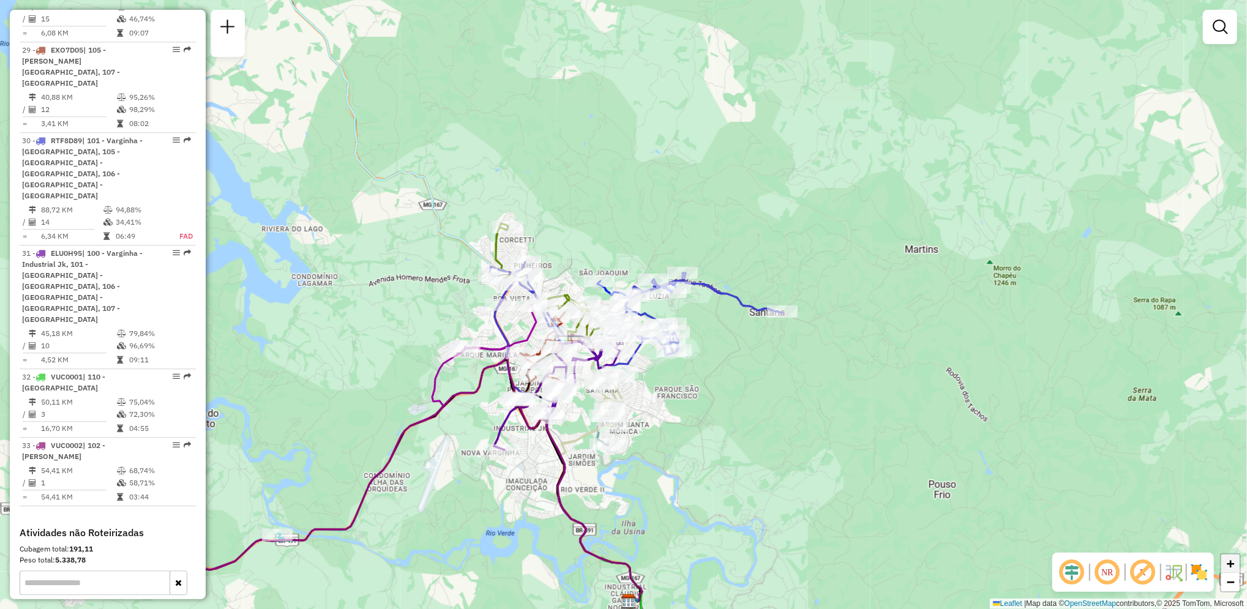
click at [1229, 561] on span "+" at bounding box center [1231, 563] width 8 height 15
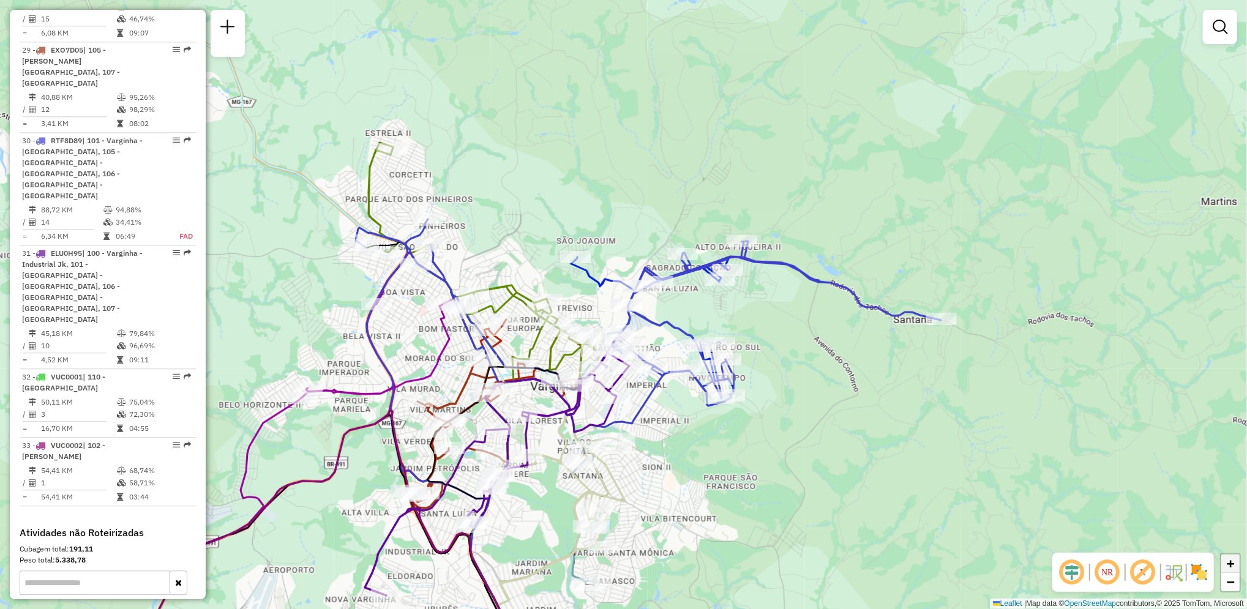
click at [1229, 561] on span "+" at bounding box center [1231, 563] width 8 height 15
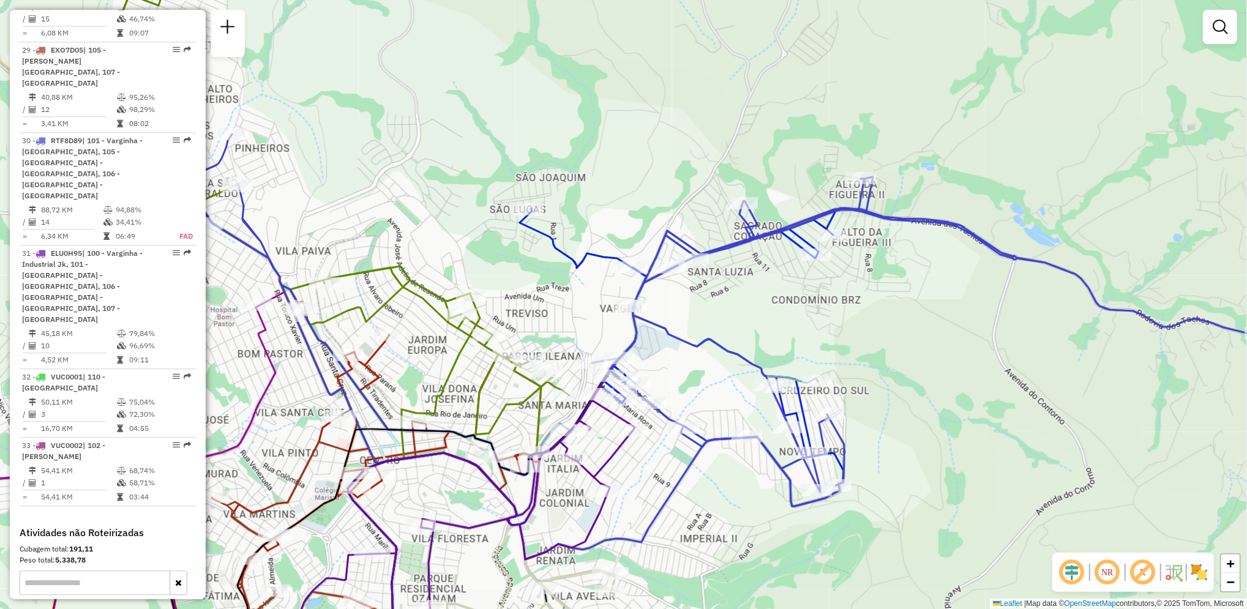
drag, startPoint x: 201, startPoint y: 519, endPoint x: 200, endPoint y: 485, distance: 33.7
click at [200, 485] on div "Informações da Sessão 1290310 - [DATE] Criação: [DATE] 17:49 Depósito: CDD Varg…" at bounding box center [108, 305] width 196 height 590
click at [201, 448] on div "Informações da Sessão 1290310 - [DATE] Criação: [DATE] 17:49 Depósito: CDD Varg…" at bounding box center [108, 305] width 196 height 590
